Goal: Transaction & Acquisition: Obtain resource

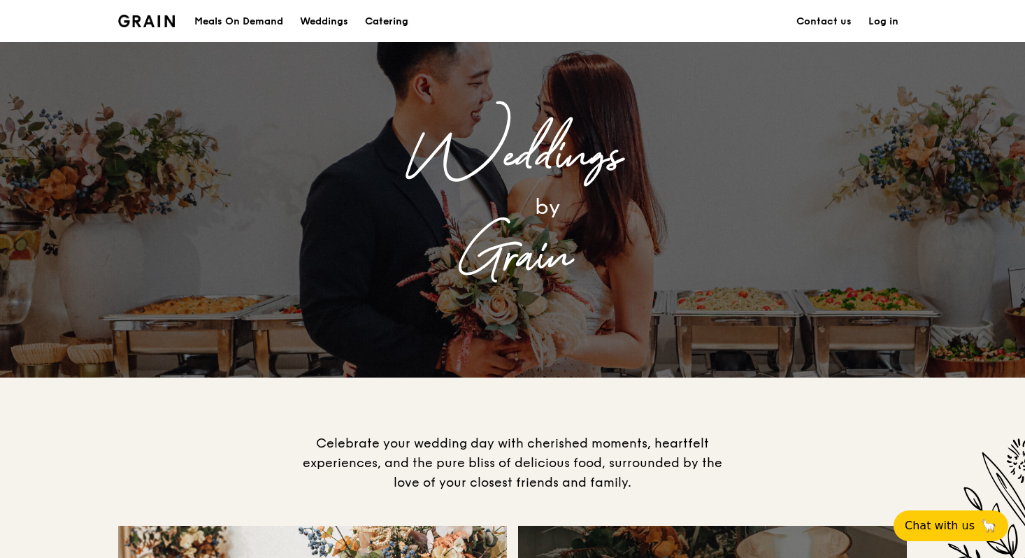
click at [386, 20] on div "Catering" at bounding box center [386, 22] width 43 height 42
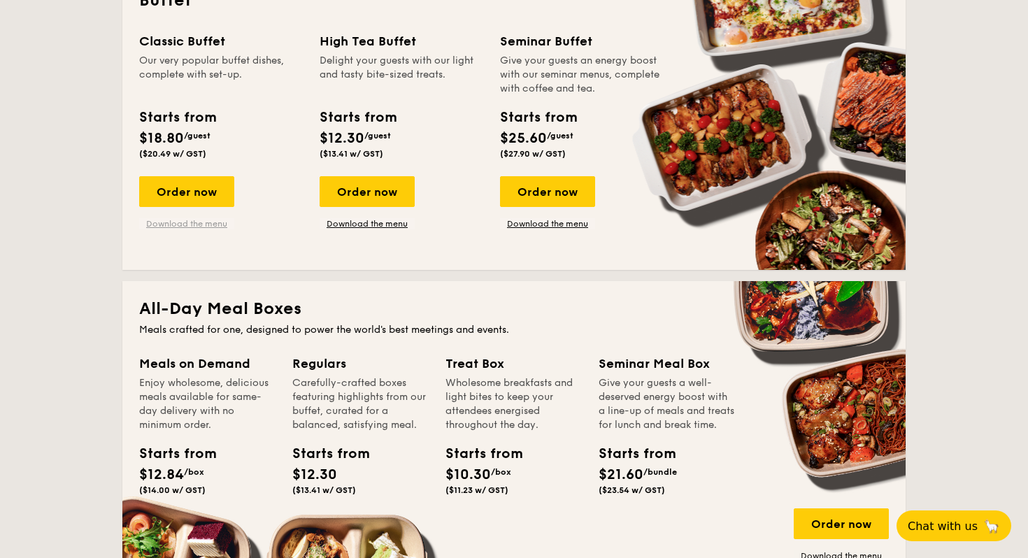
scroll to position [664, 0]
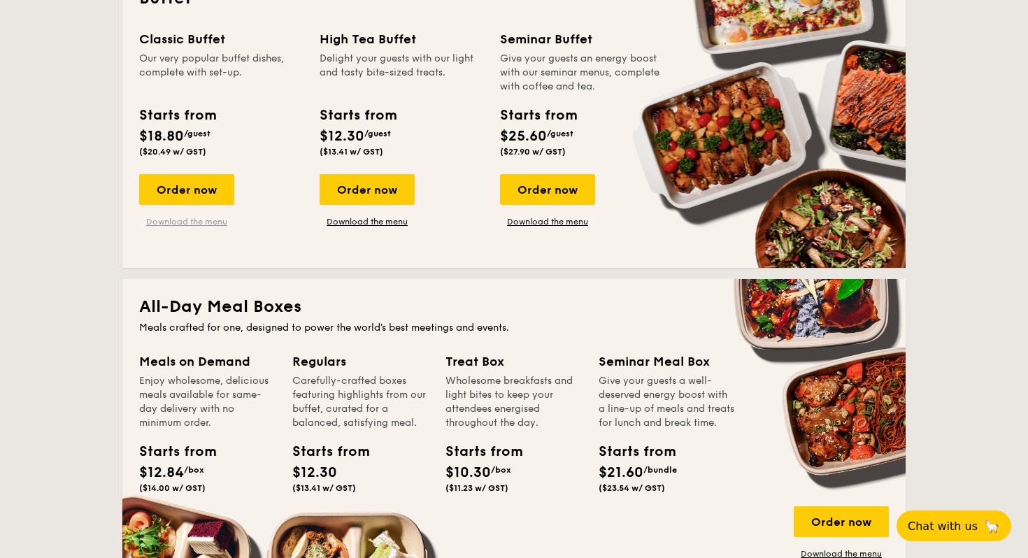
click at [166, 220] on link "Download the menu" at bounding box center [186, 221] width 95 height 11
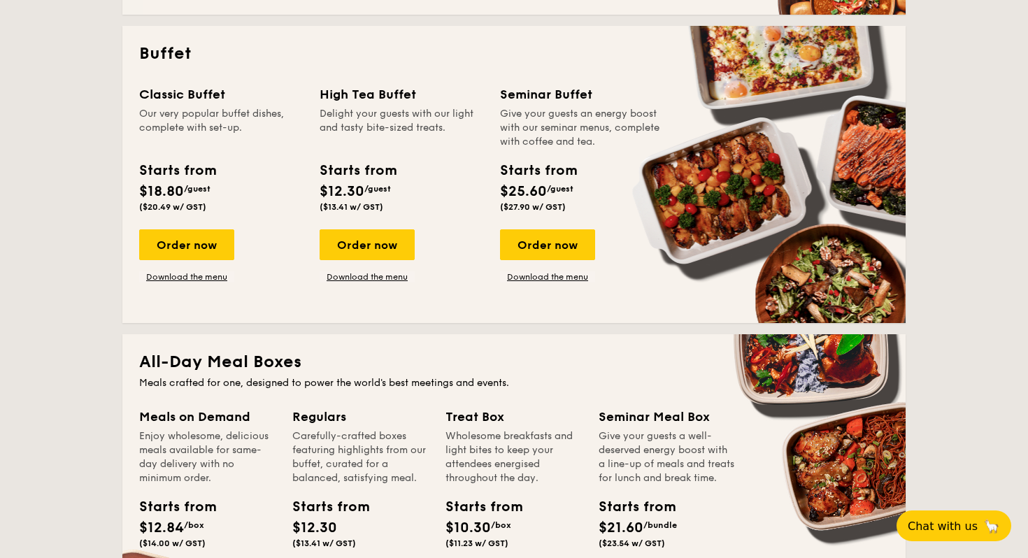
scroll to position [0, 0]
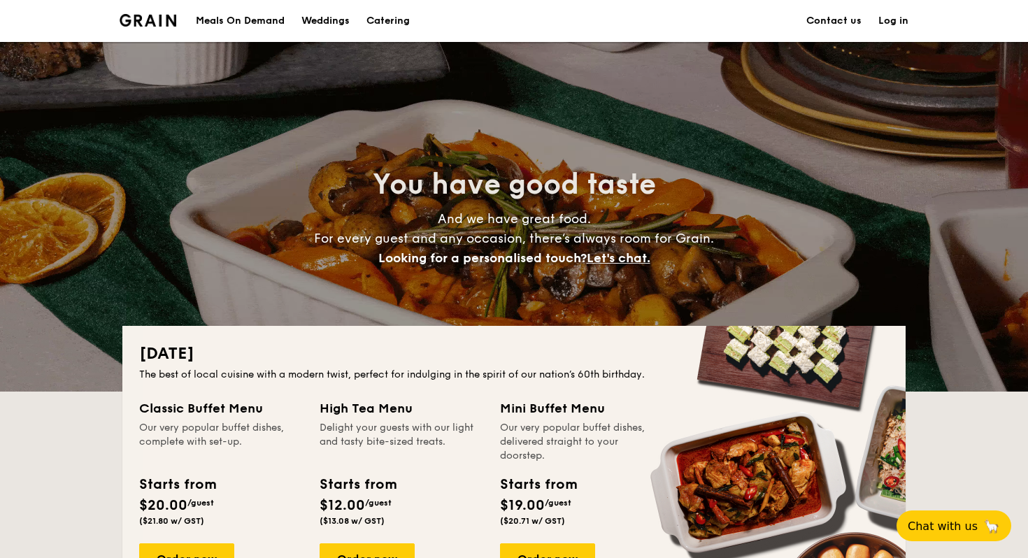
click at [320, 23] on div "Weddings" at bounding box center [325, 21] width 48 height 42
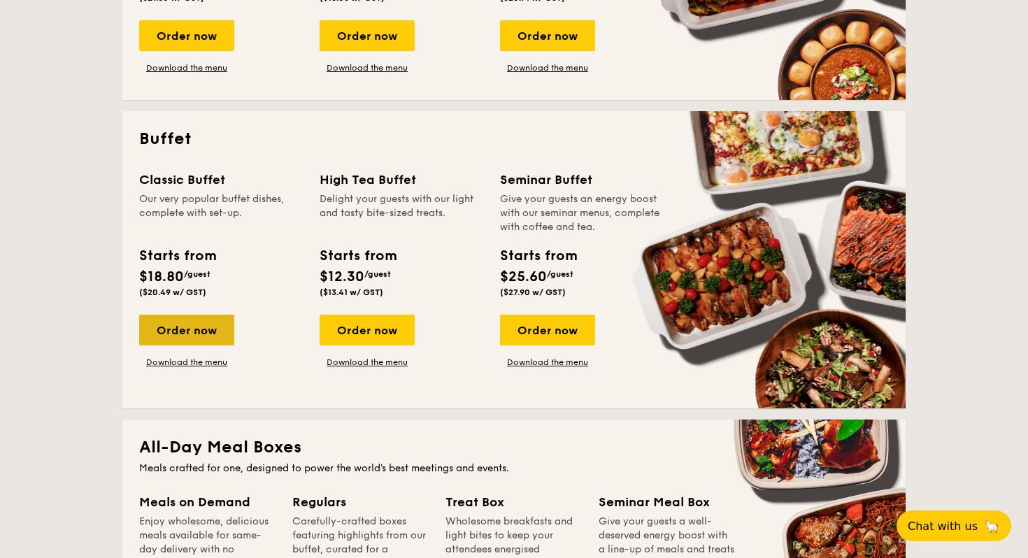
scroll to position [526, 0]
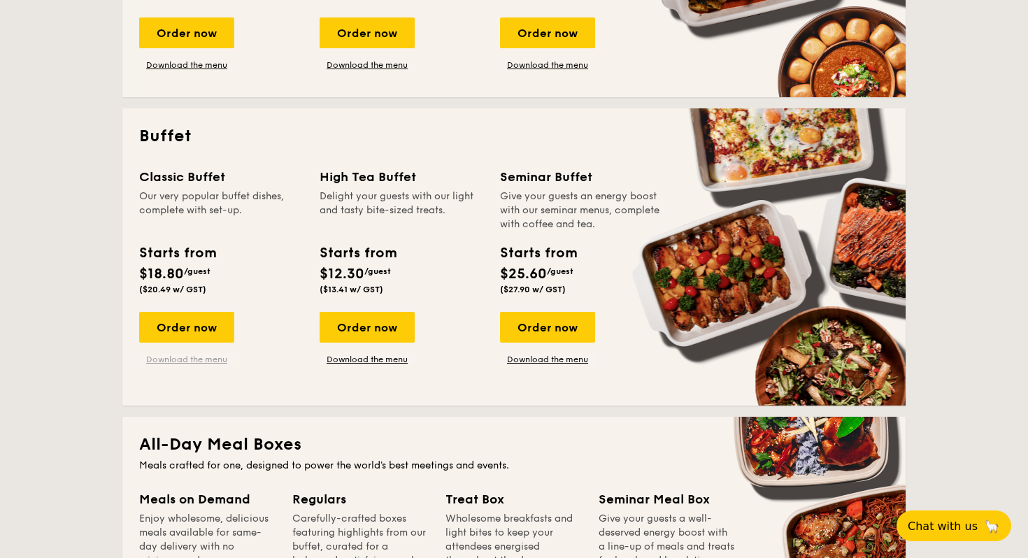
click at [195, 358] on link "Download the menu" at bounding box center [186, 359] width 95 height 11
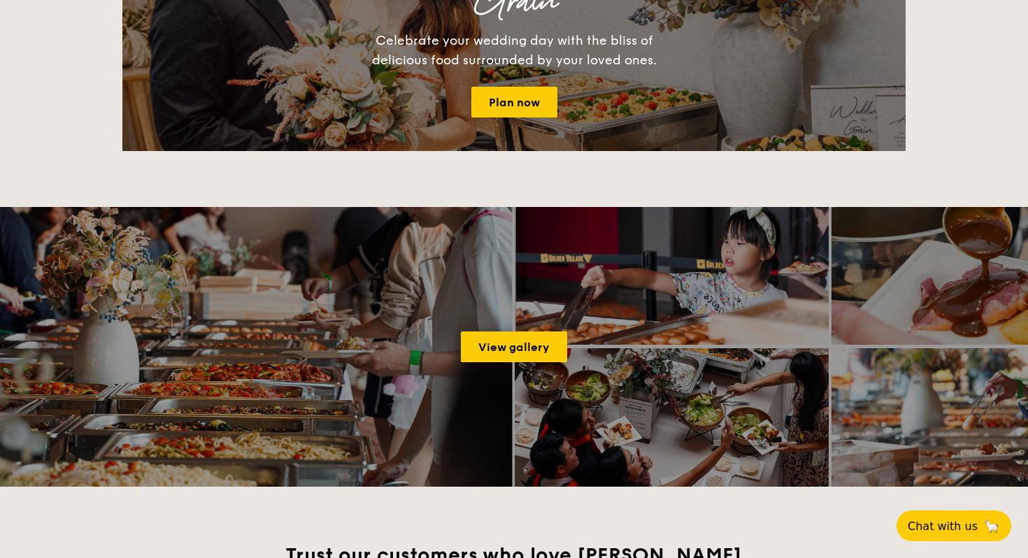
scroll to position [2006, 0]
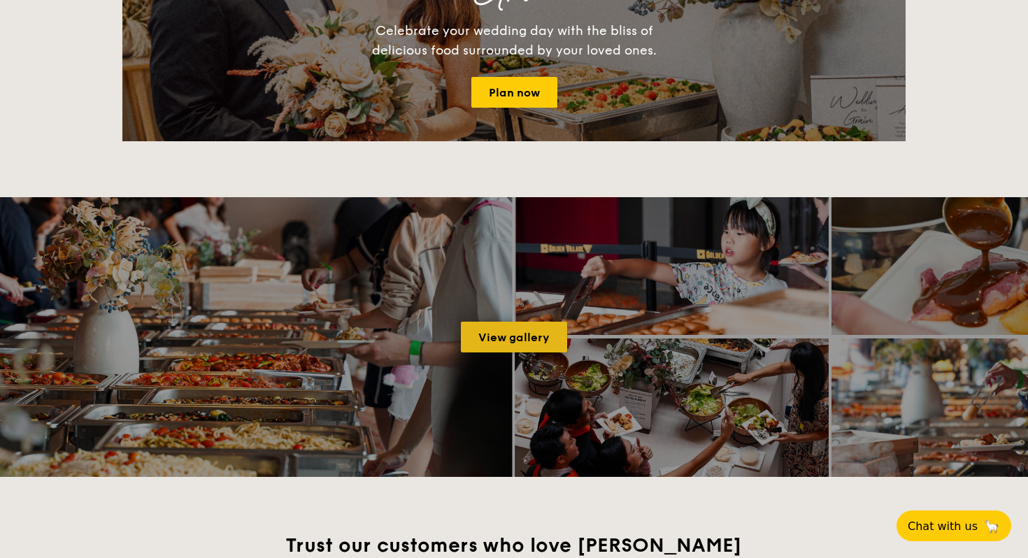
click at [491, 329] on link "View gallery" at bounding box center [514, 337] width 106 height 31
click at [520, 331] on link "View gallery" at bounding box center [514, 337] width 106 height 31
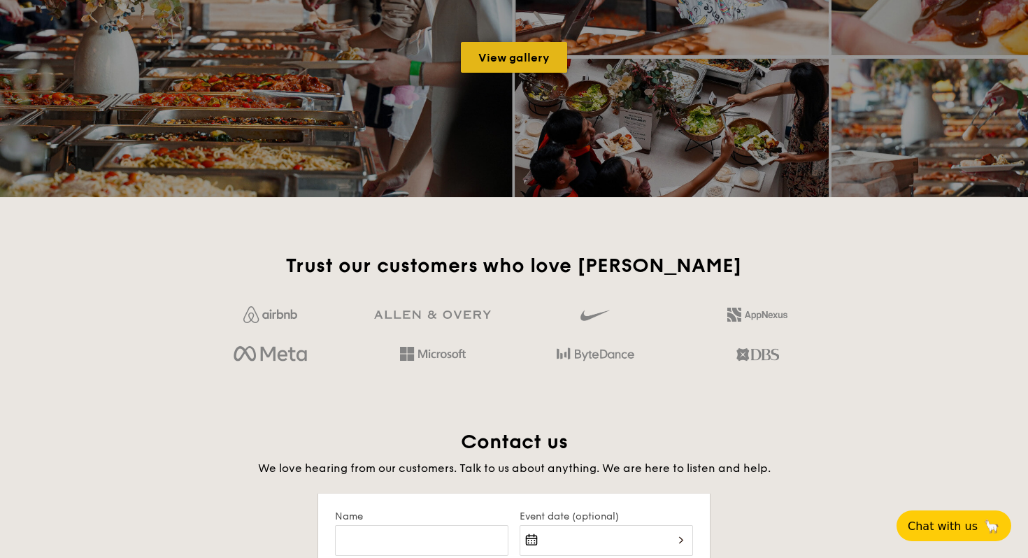
scroll to position [2288, 0]
